Goal: Entertainment & Leisure: Consume media (video, audio)

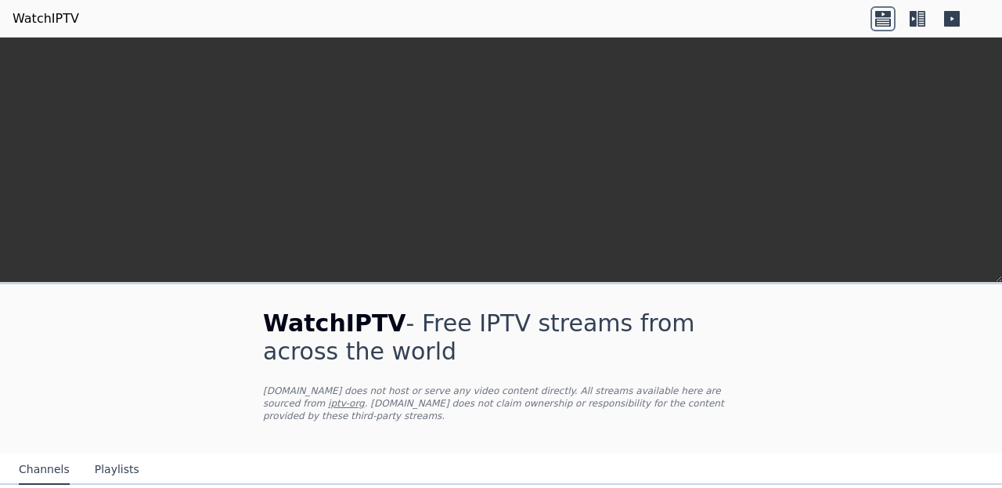
scroll to position [470, 0]
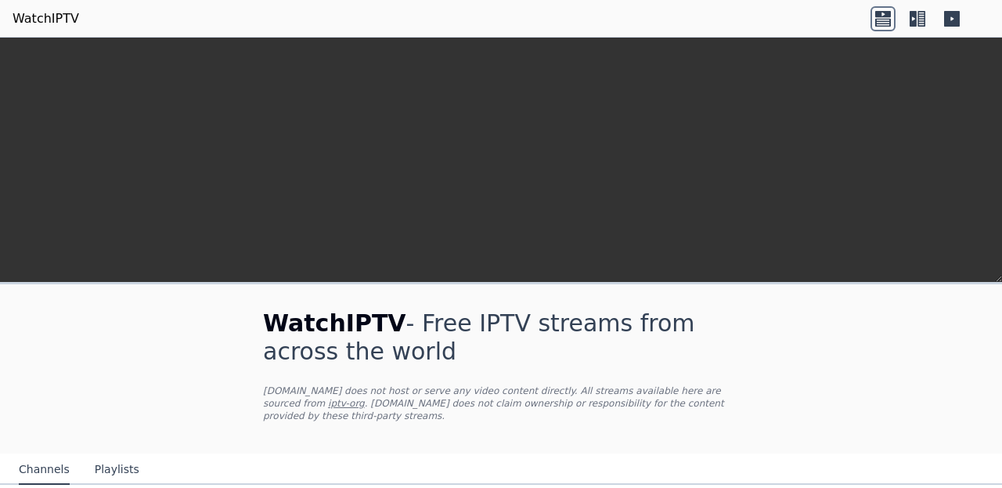
click at [60, 485] on button "Channels" at bounding box center [44, 470] width 51 height 30
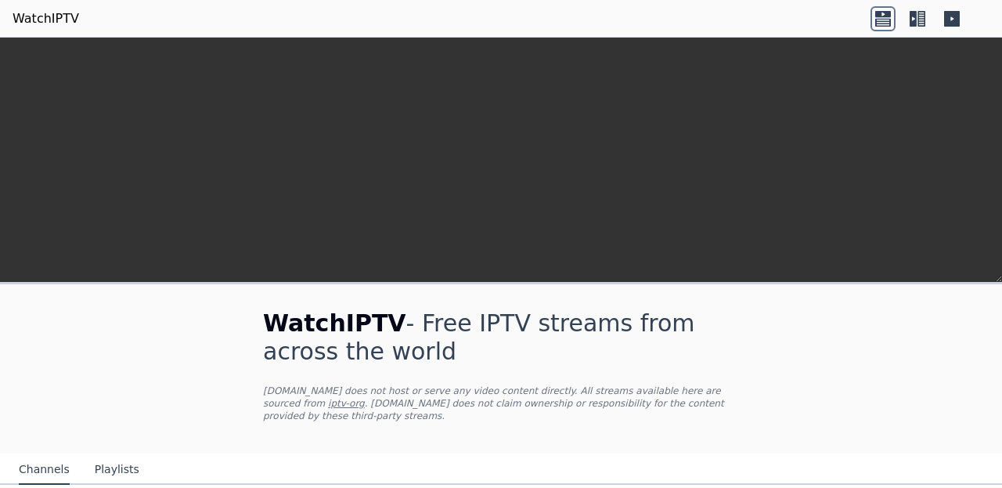
scroll to position [130, 0]
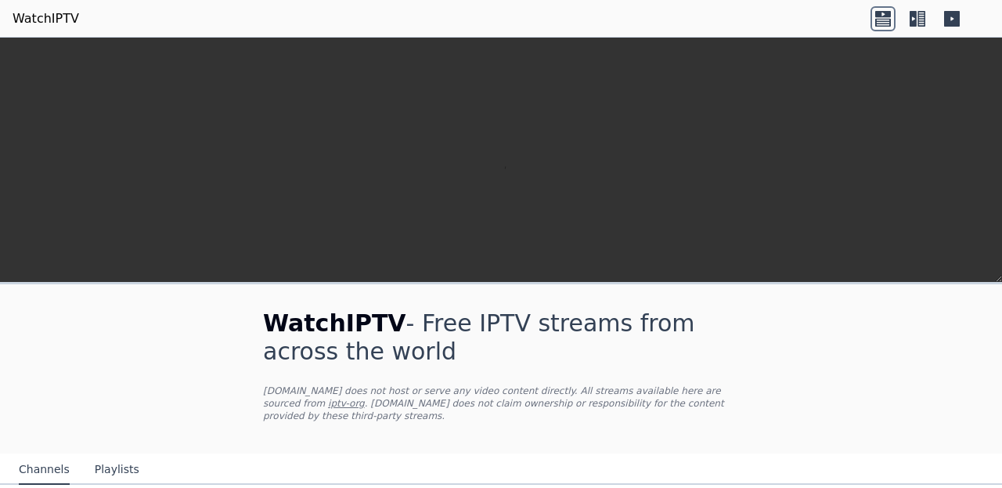
scroll to position [703, 0]
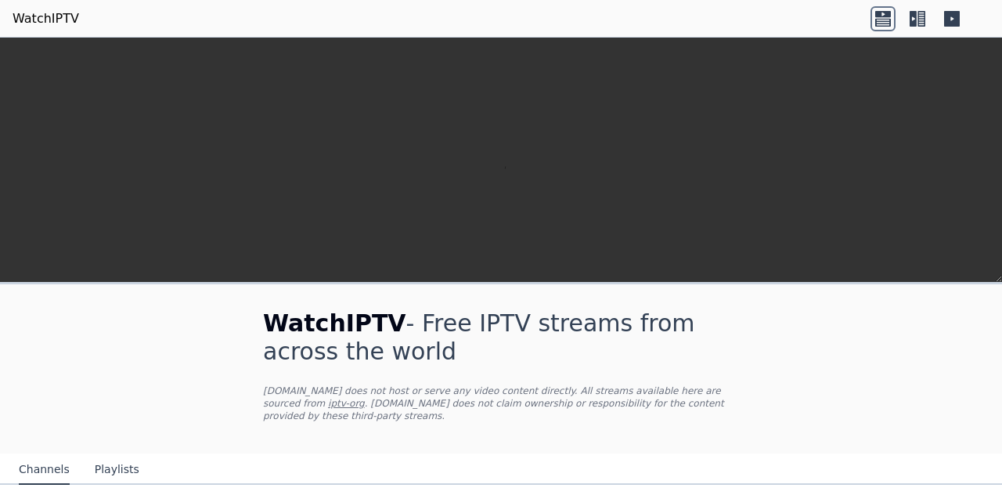
scroll to position [406, 0]
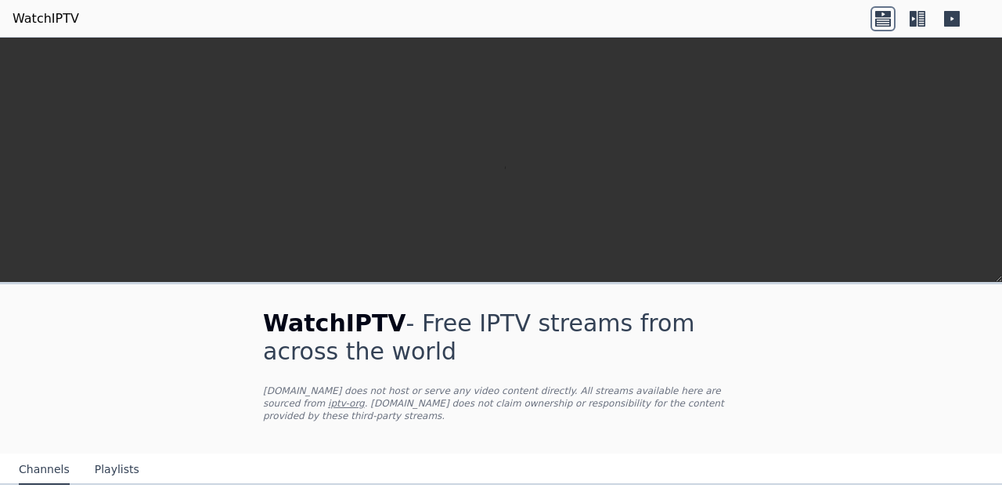
scroll to position [959, 0]
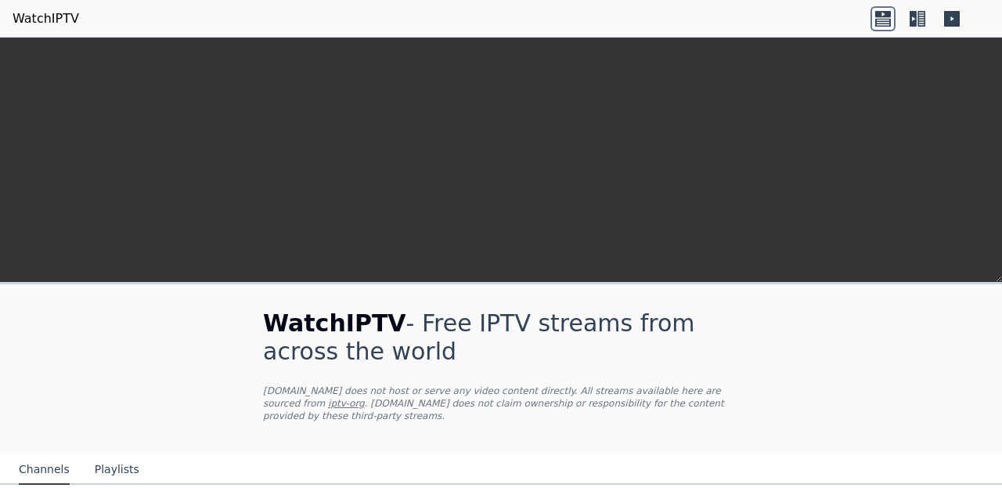
click at [808, 485] on nav "Channels Playlists" at bounding box center [501, 468] width 1002 height 31
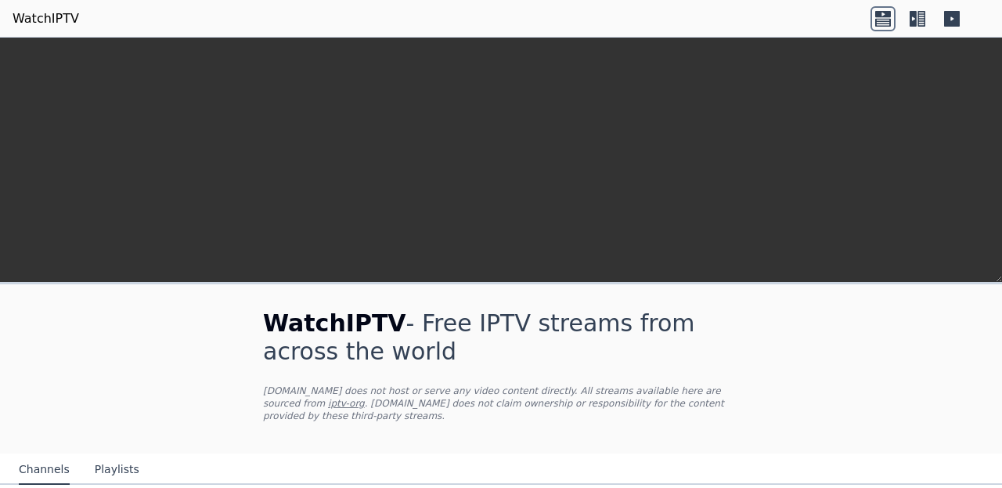
scroll to position [139, 0]
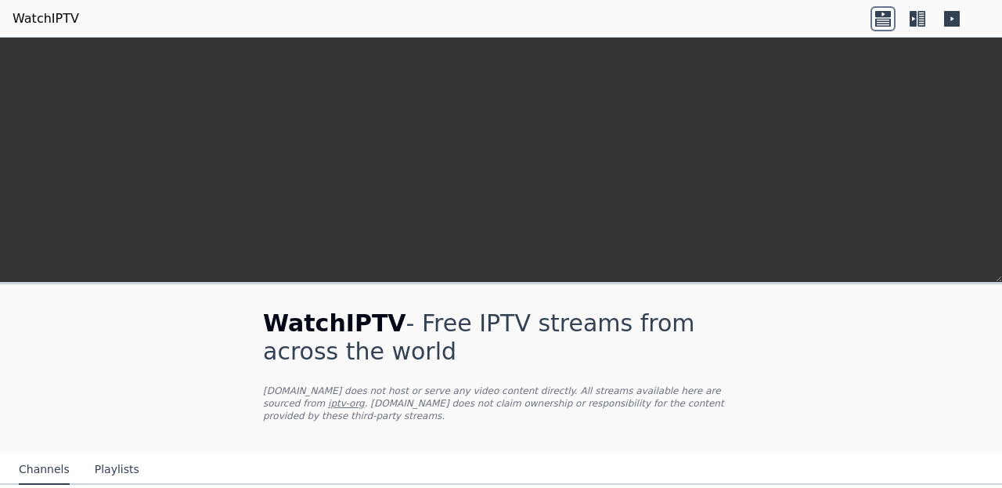
scroll to position [413, 0]
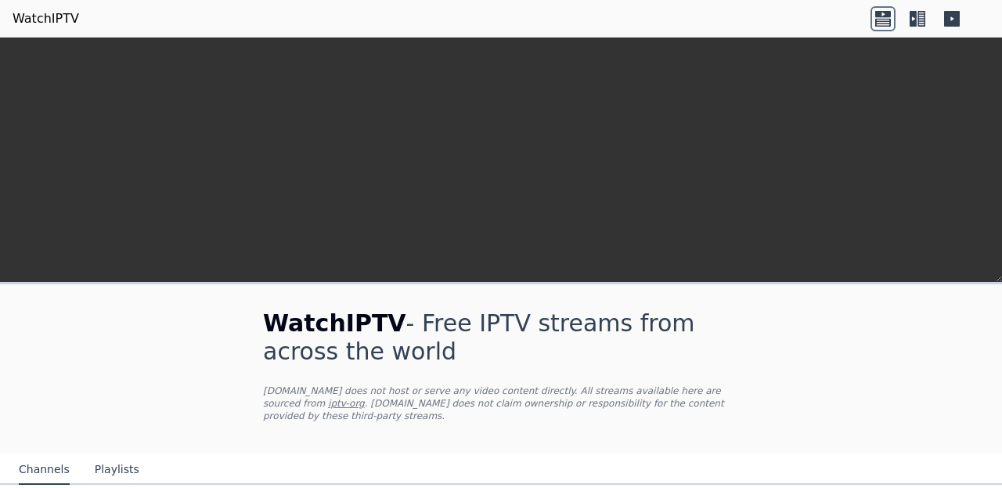
scroll to position [1807, 0]
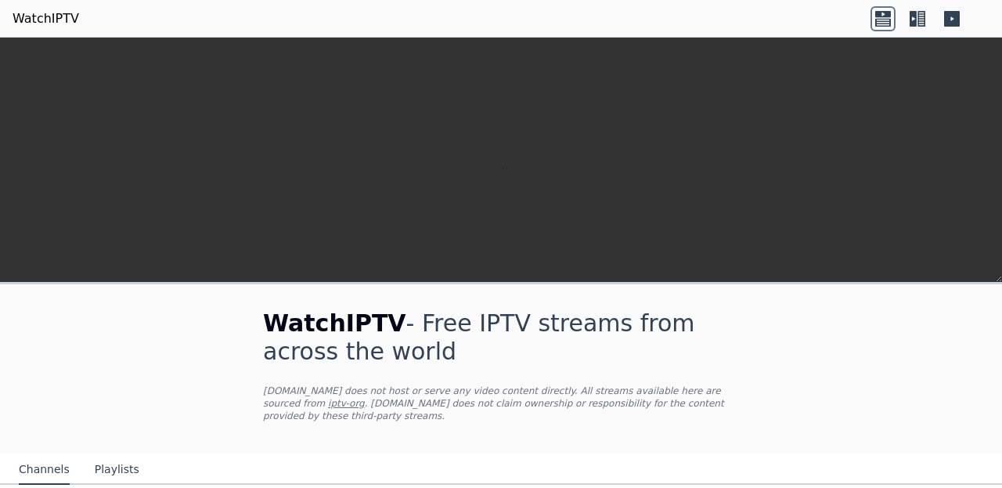
scroll to position [1730, 0]
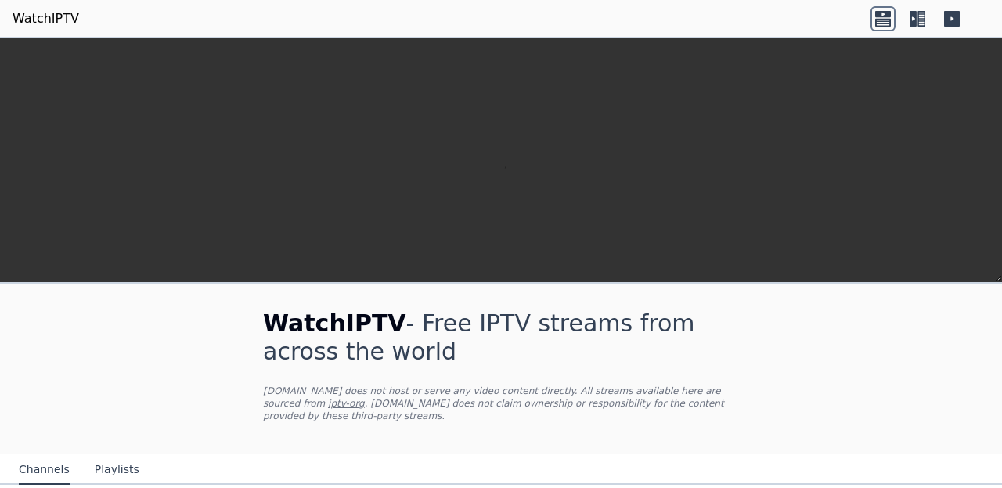
scroll to position [1766, 0]
